Goal: Task Accomplishment & Management: Use online tool/utility

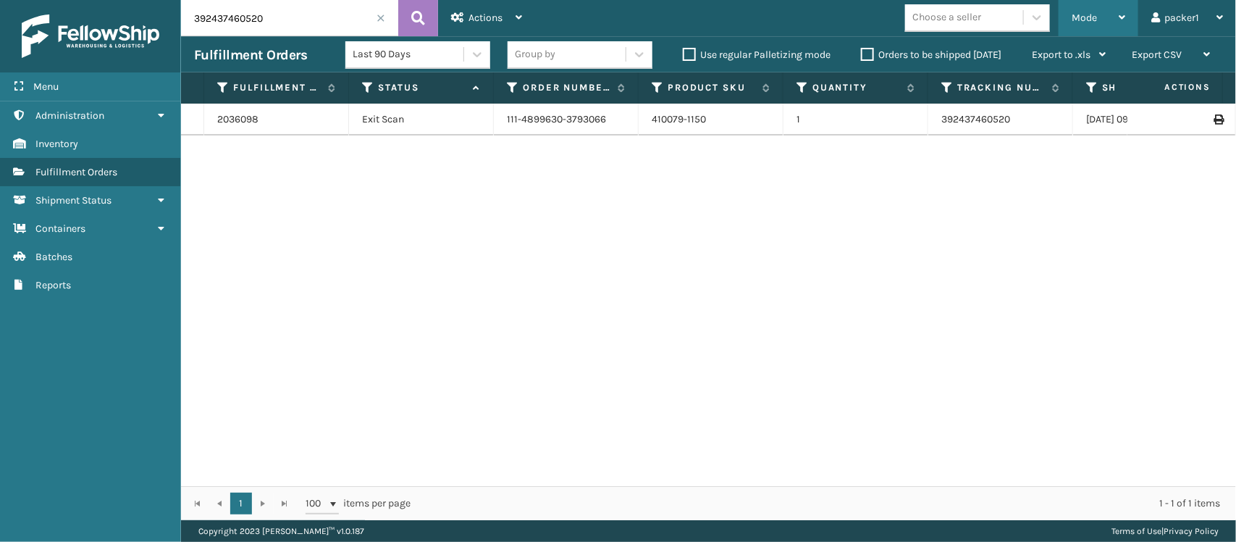
click at [1108, 9] on div "Mode" at bounding box center [1098, 18] width 54 height 36
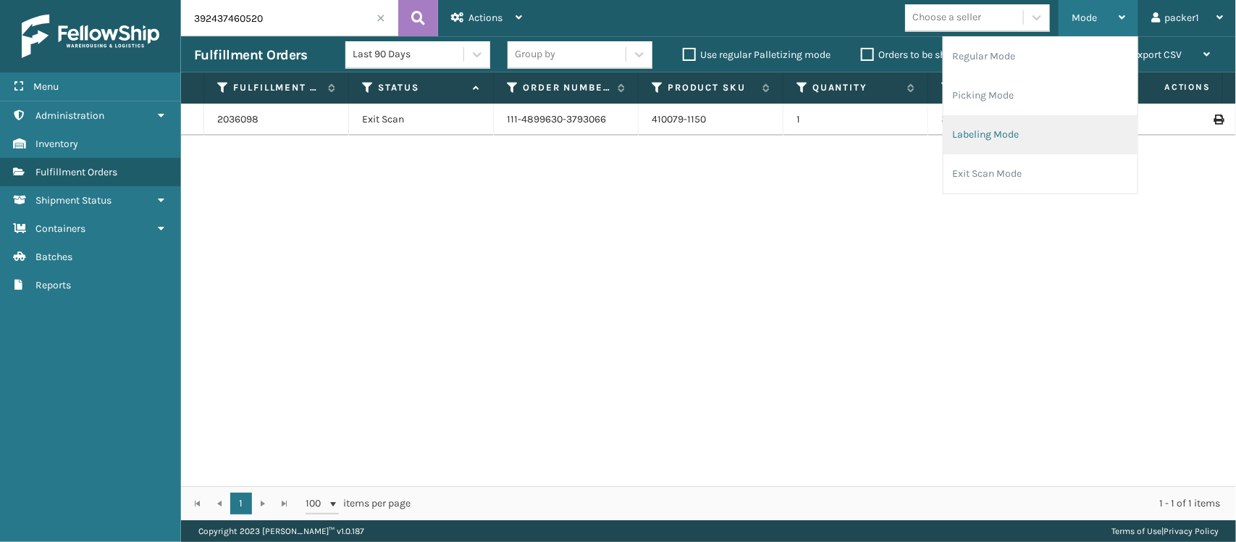
click at [987, 127] on li "Labeling Mode" at bounding box center [1040, 134] width 194 height 39
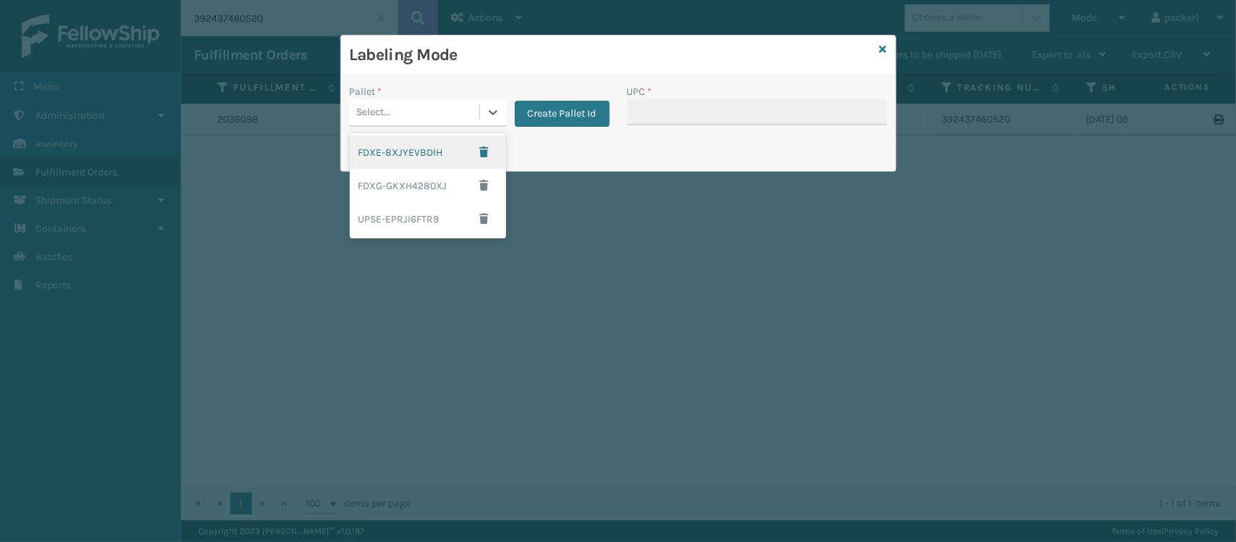
click at [473, 106] on div "Select..." at bounding box center [415, 113] width 130 height 24
click at [413, 161] on div "FDXE-8XJYEVBDIH" at bounding box center [428, 151] width 156 height 33
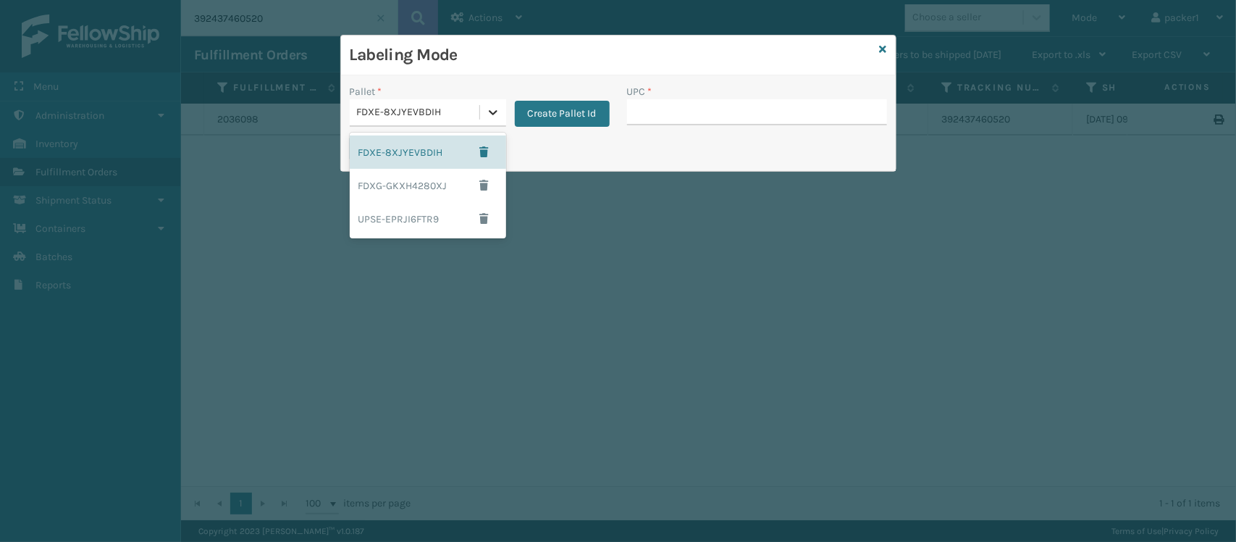
click at [489, 99] on div at bounding box center [493, 112] width 26 height 26
click at [420, 188] on div "FDXG-GKXH4280XJ" at bounding box center [428, 185] width 156 height 33
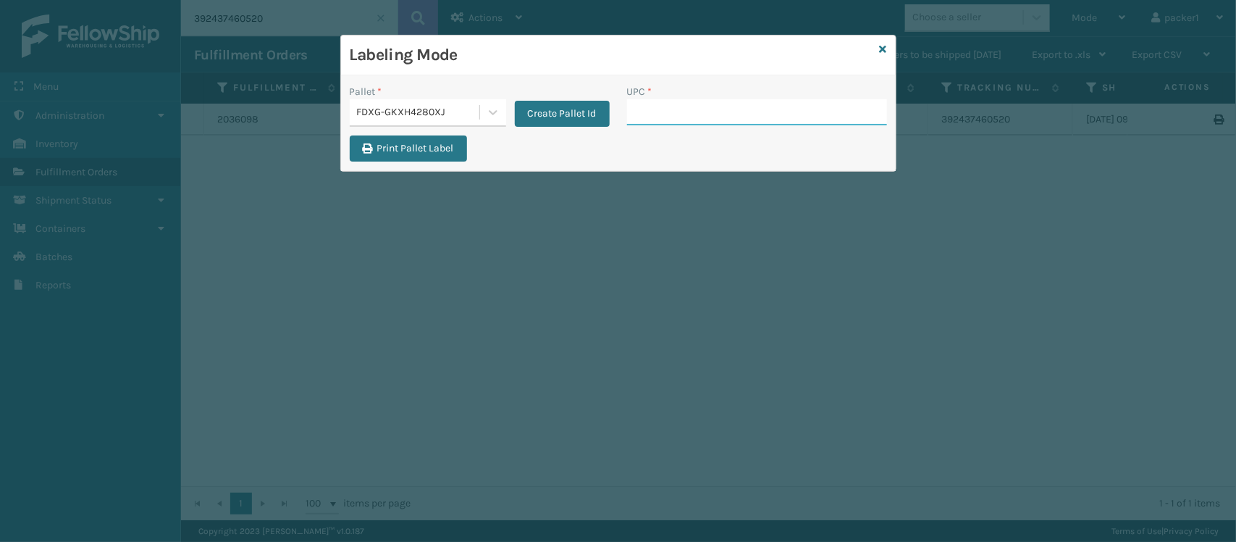
click at [649, 114] on input "UPC *" at bounding box center [757, 112] width 260 height 26
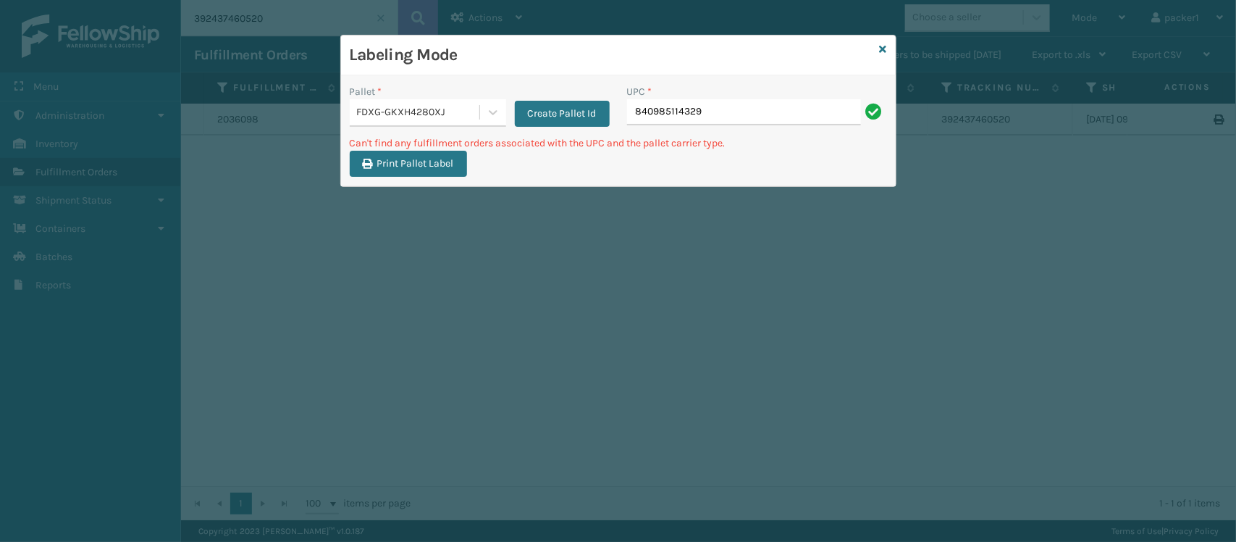
click at [364, 106] on div "FDXG-GKXH4280XJ" at bounding box center [419, 112] width 124 height 15
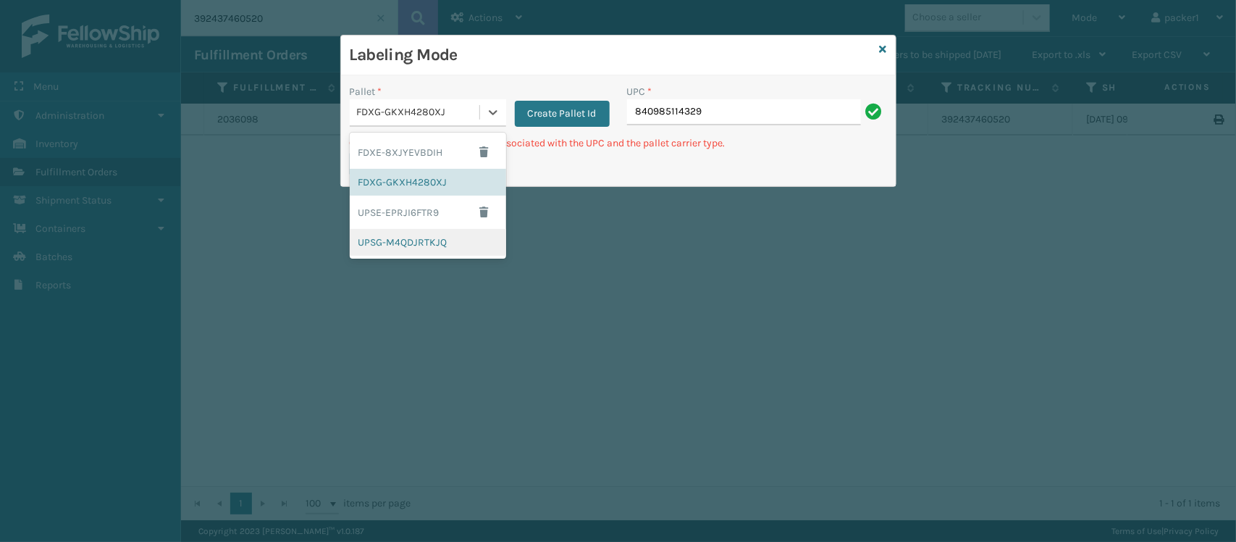
click at [420, 234] on div "UPSG-M4QDJRTKJQ" at bounding box center [428, 242] width 156 height 27
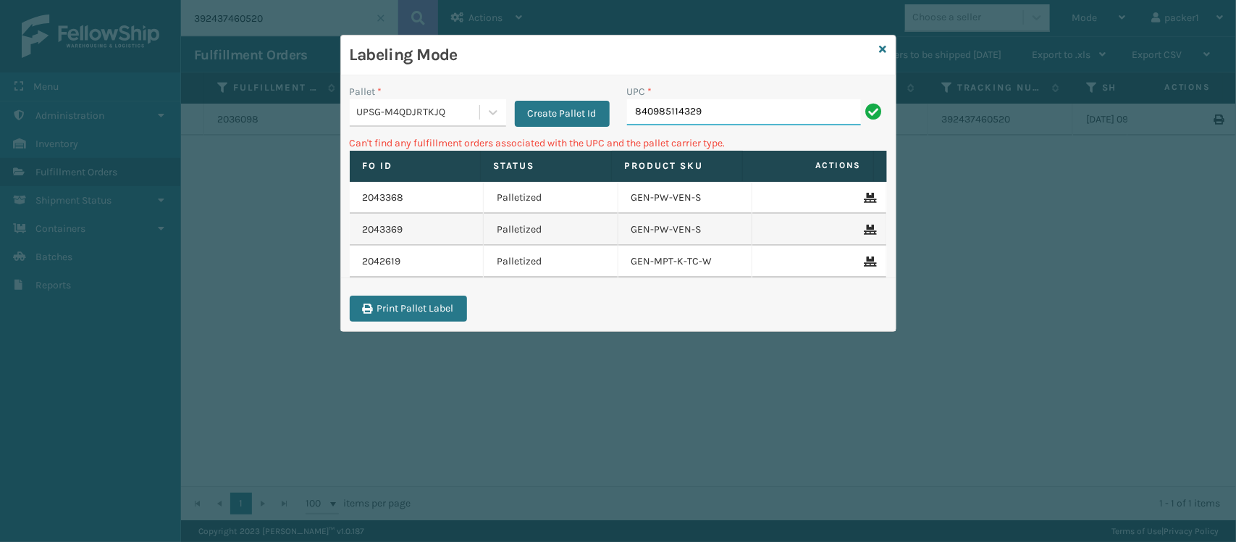
click at [757, 113] on input "840985114329" at bounding box center [744, 112] width 234 height 26
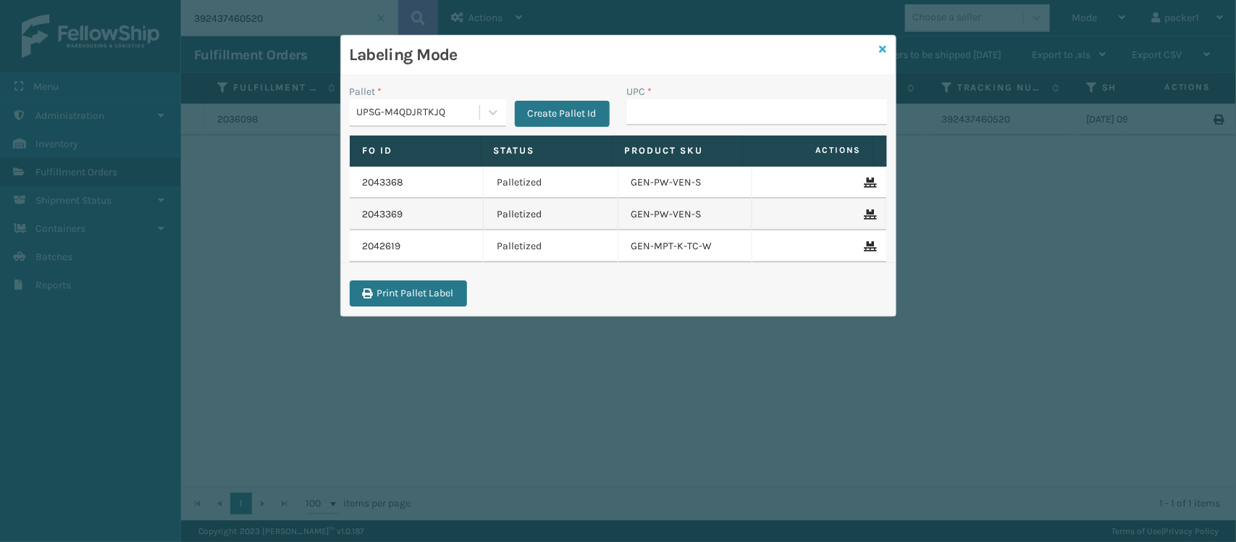
click at [880, 49] on icon at bounding box center [883, 49] width 7 height 10
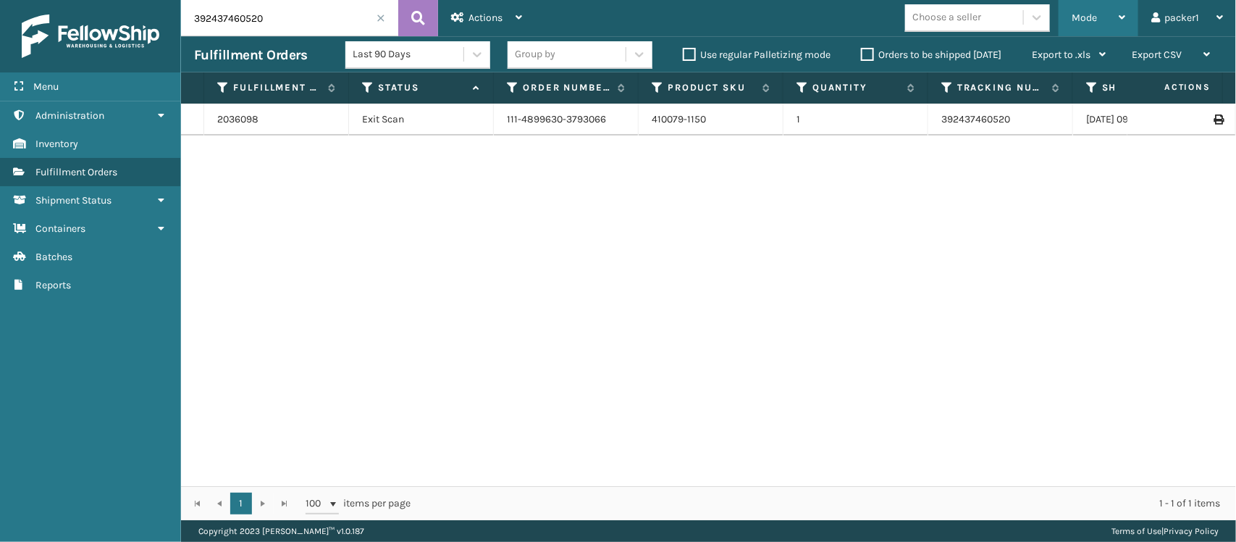
click at [1117, 8] on div "Mode" at bounding box center [1098, 18] width 54 height 36
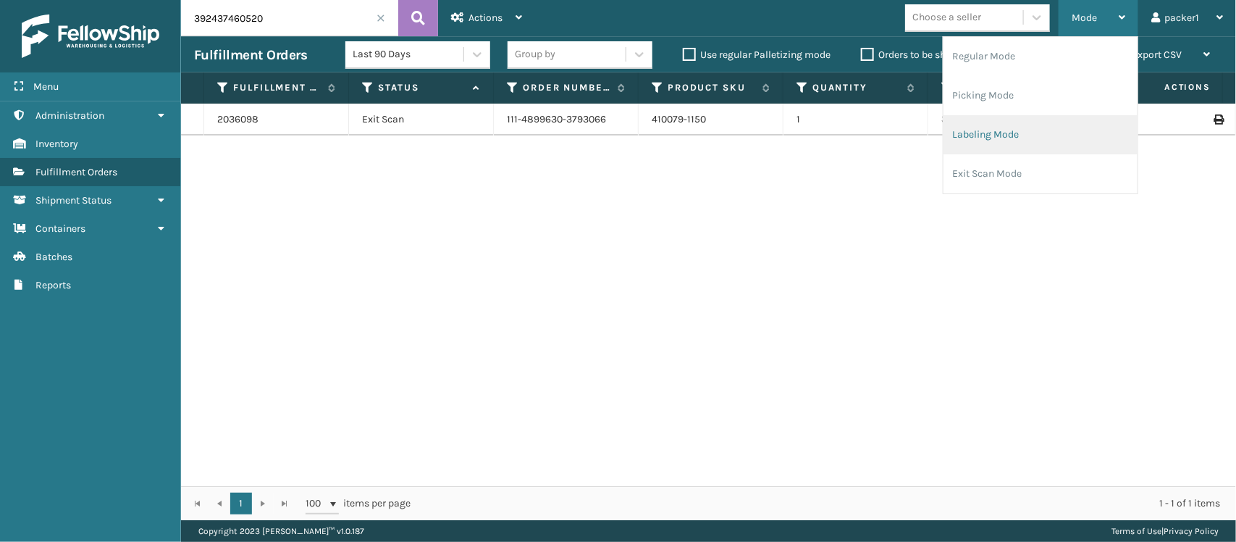
click at [982, 130] on li "Labeling Mode" at bounding box center [1040, 134] width 194 height 39
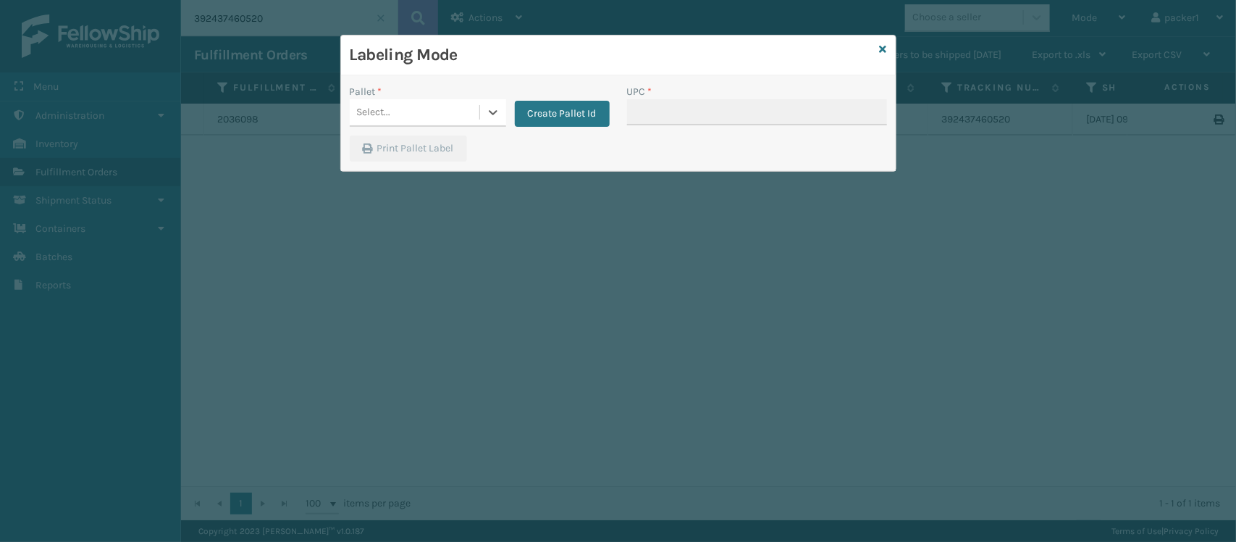
click at [445, 91] on div "Pallet *" at bounding box center [428, 91] width 156 height 15
click at [442, 101] on div "Select..." at bounding box center [415, 113] width 130 height 24
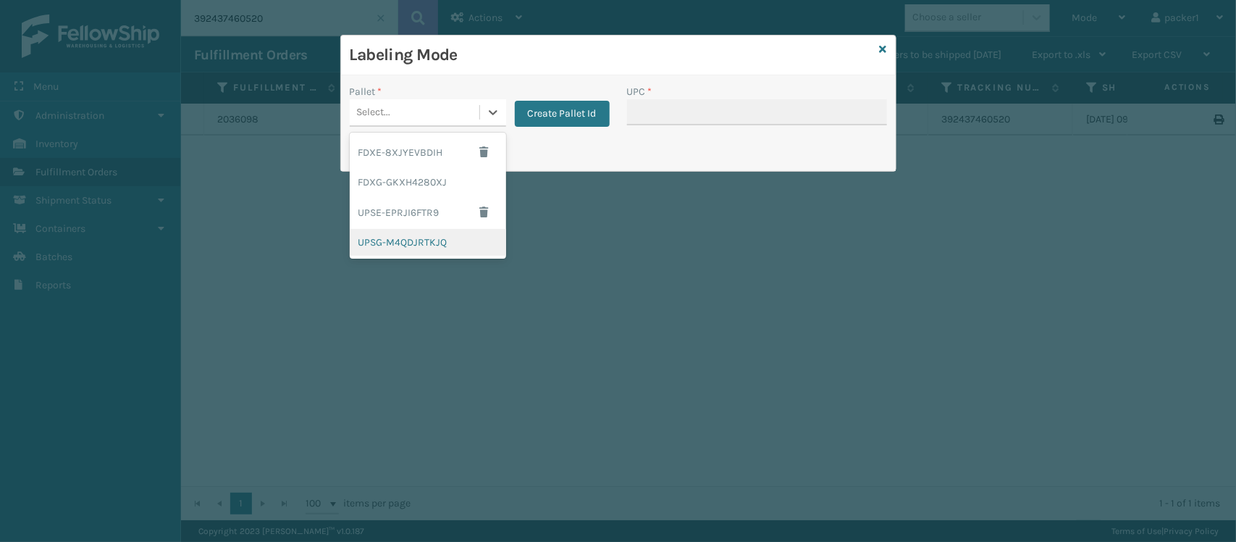
click at [418, 240] on div "UPSG-M4QDJRTKJQ" at bounding box center [428, 242] width 156 height 27
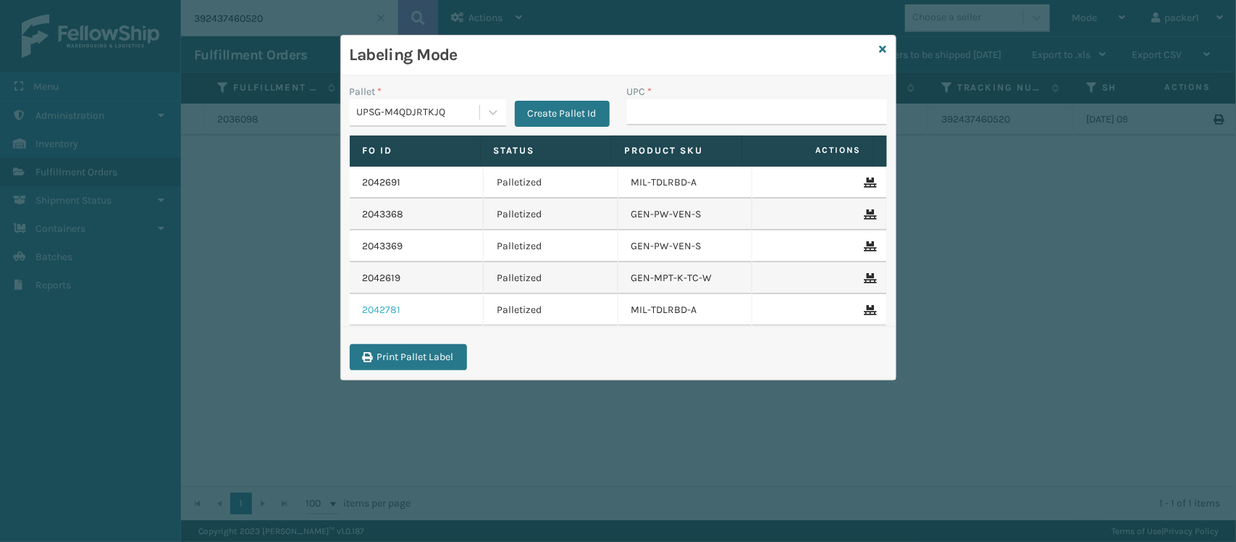
click at [375, 313] on link "2042781" at bounding box center [382, 310] width 38 height 14
